Goal: Task Accomplishment & Management: Manage account settings

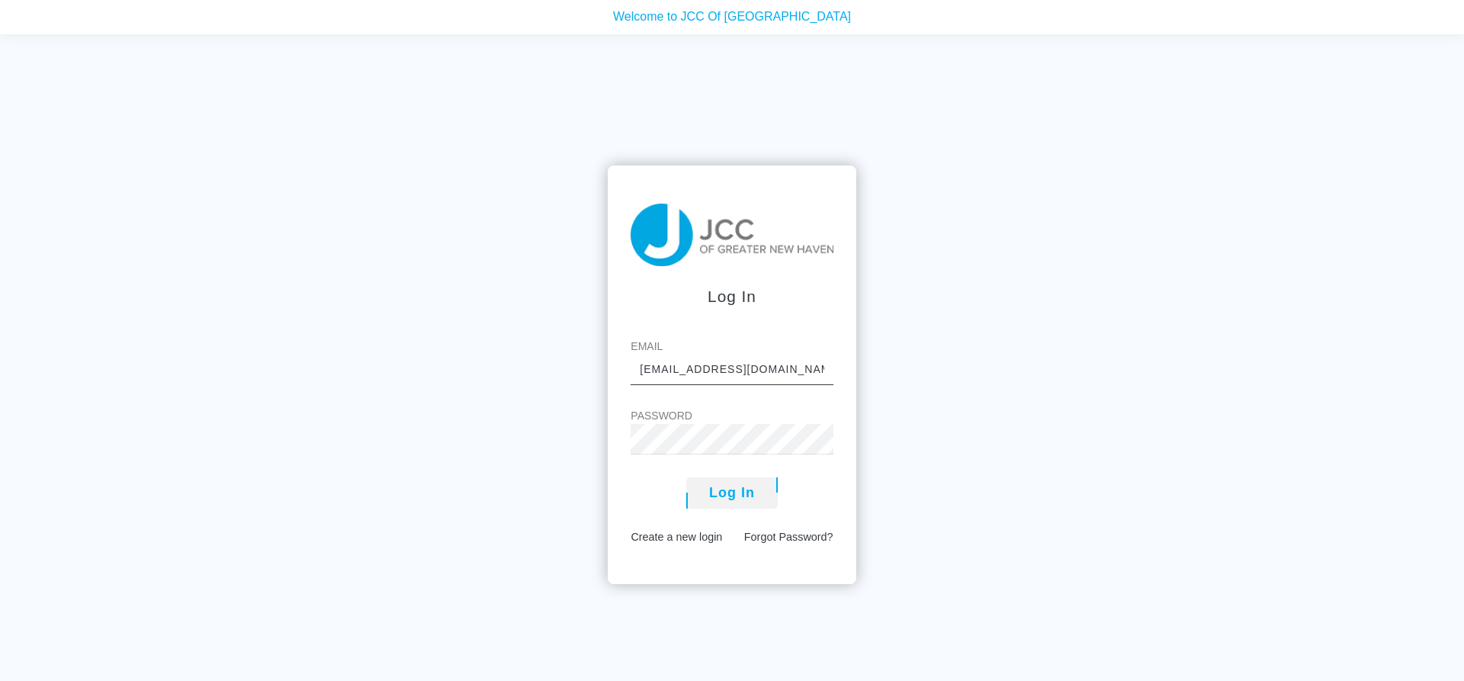
click at [731, 377] on input "lisas@jccnh.org" at bounding box center [732, 370] width 202 height 31
type input "[EMAIL_ADDRESS][DOMAIN_NAME]"
click at [686, 477] on button "Log In" at bounding box center [732, 492] width 92 height 31
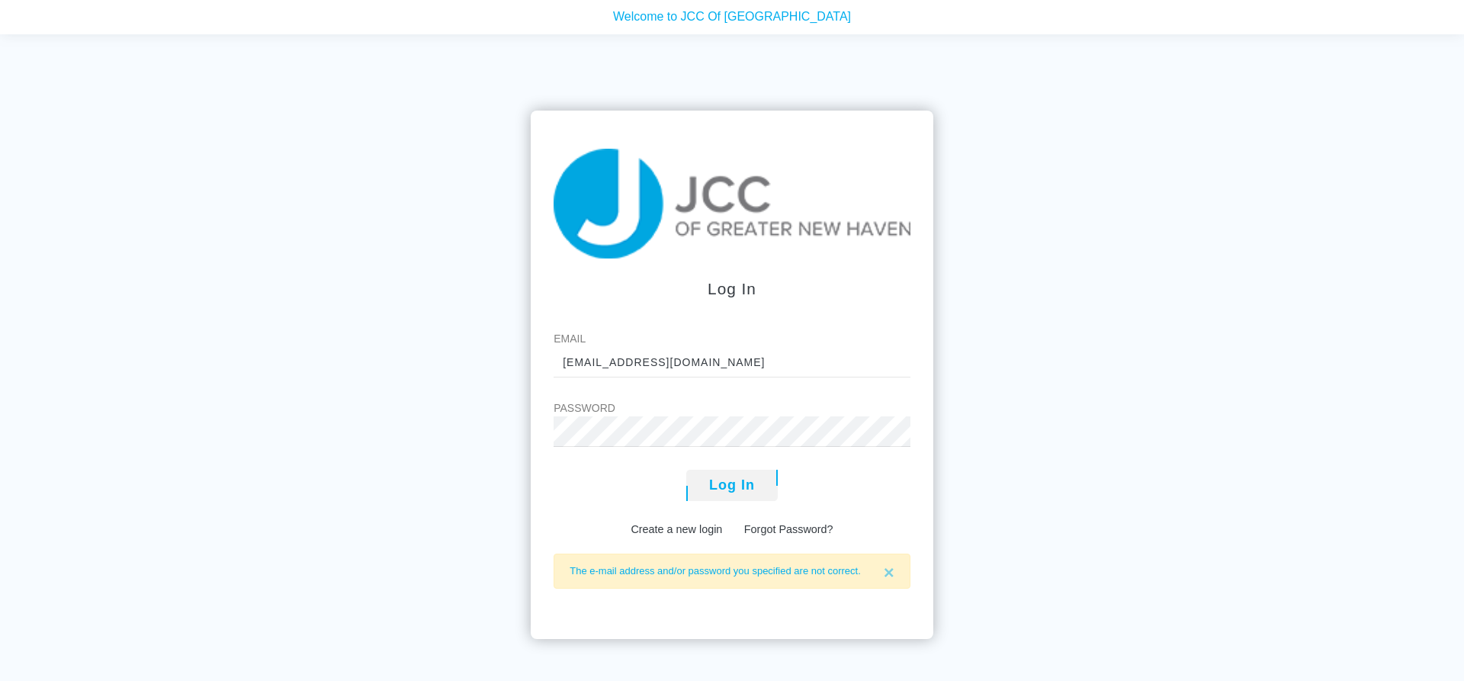
click at [542, 477] on form "Log In Email [EMAIL_ADDRESS][DOMAIN_NAME] Password Log In Create a new login Fo…" at bounding box center [732, 375] width 403 height 529
click at [731, 485] on button "Log In" at bounding box center [732, 485] width 92 height 31
click at [147, 145] on div "Log In Email [EMAIL_ADDRESS][DOMAIN_NAME] Password Log In Create a new login Fo…" at bounding box center [732, 374] width 1464 height 681
